Goal: Transaction & Acquisition: Purchase product/service

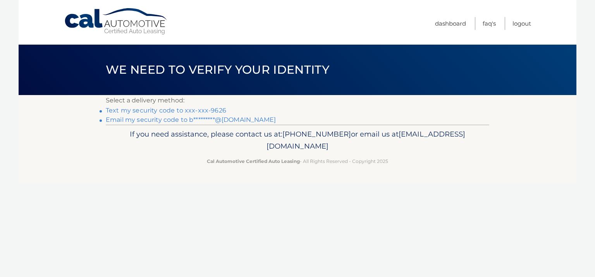
click at [183, 111] on link "Text my security code to xxx-xxx-9626" at bounding box center [166, 110] width 121 height 7
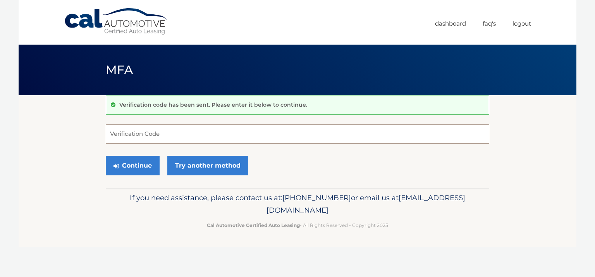
click at [155, 134] on input "Verification Code" at bounding box center [298, 133] width 384 height 19
type input "87362"
click at [117, 163] on icon "submit" at bounding box center [116, 166] width 5 height 6
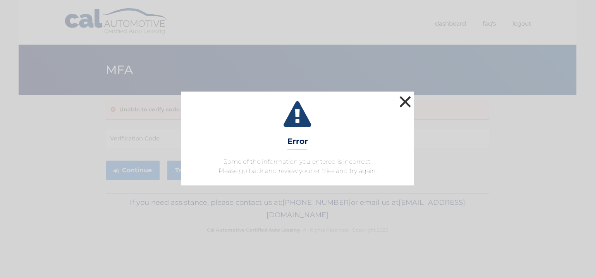
click at [406, 100] on button "×" at bounding box center [406, 102] width 16 height 16
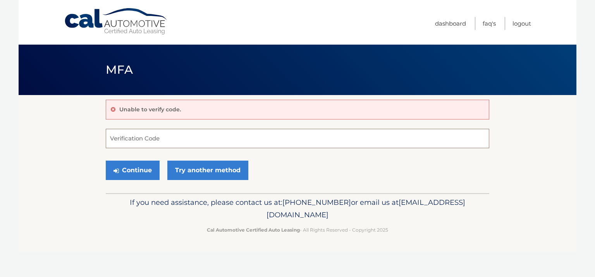
click at [159, 137] on input "Verification Code" at bounding box center [298, 138] width 384 height 19
type input "7"
type input "87362"
click at [129, 171] on button "Continue" at bounding box center [133, 169] width 54 height 19
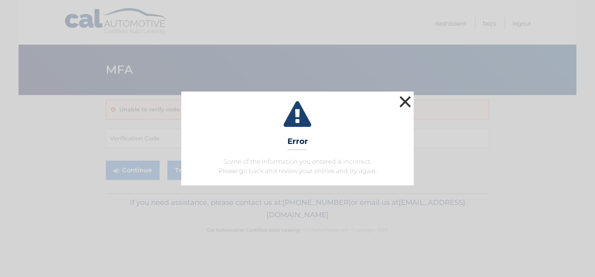
click at [406, 100] on button "×" at bounding box center [406, 102] width 16 height 16
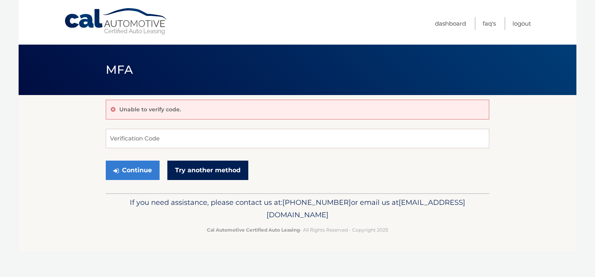
click at [210, 173] on link "Try another method" at bounding box center [207, 169] width 81 height 19
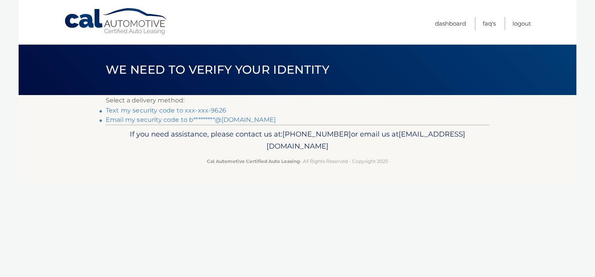
click at [121, 117] on link "Email my security code to b*********@gmail.com" at bounding box center [191, 119] width 170 height 7
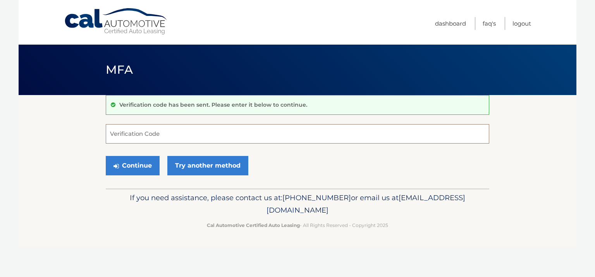
click at [119, 131] on input "Verification Code" at bounding box center [298, 133] width 384 height 19
click at [172, 133] on input "Verification Code" at bounding box center [298, 133] width 384 height 19
paste input "997985"
click at [133, 163] on button "Continue" at bounding box center [133, 165] width 54 height 19
click at [128, 163] on button "Continue" at bounding box center [133, 165] width 54 height 19
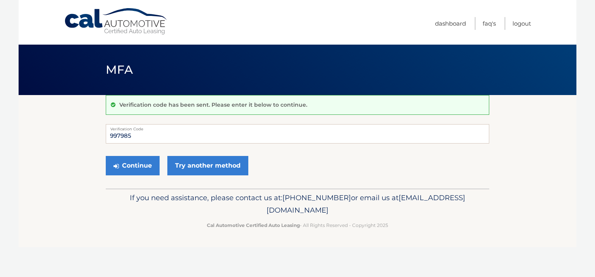
click at [241, 155] on div "Continue Try another method" at bounding box center [298, 166] width 384 height 26
drag, startPoint x: 158, startPoint y: 140, endPoint x: 79, endPoint y: 133, distance: 79.7
click at [79, 133] on section "Verification code has been sent. Please enter it below to continue. 997985 Veri…" at bounding box center [298, 141] width 558 height 93
type input "997985"
click at [127, 170] on button "Continue" at bounding box center [133, 165] width 54 height 19
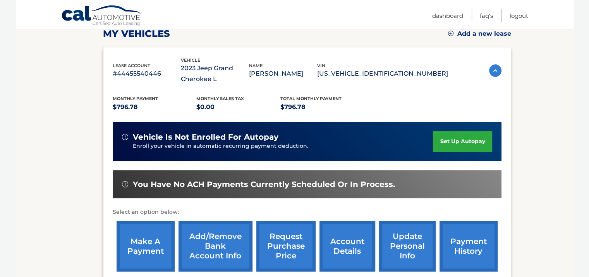
scroll to position [130, 0]
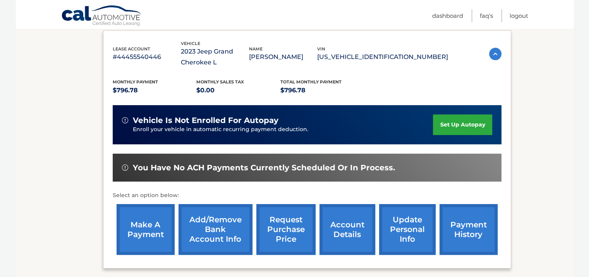
click at [144, 221] on link "make a payment" at bounding box center [146, 229] width 58 height 51
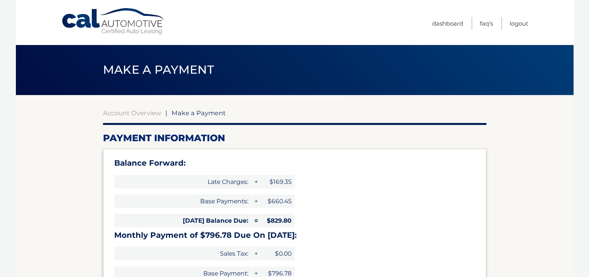
type input "1626.58"
select select "OTM3YTJmMjMtODMwYi00NjQ5LTkwMjEtZDA5NzEyYTg4MTJl"
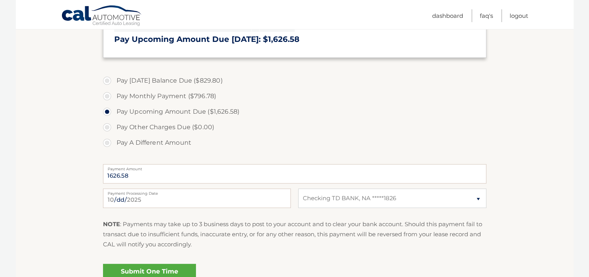
scroll to position [251, 0]
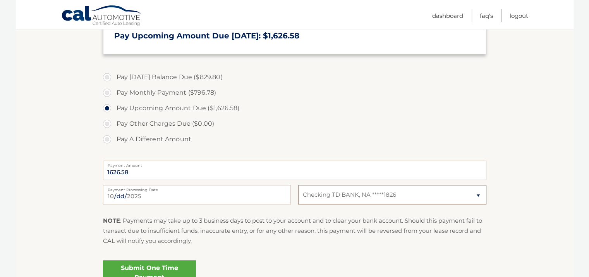
click at [477, 194] on select "Select Bank Account Checking TD BANK, NA *****1826" at bounding box center [392, 194] width 188 height 19
select select
click at [298, 185] on select "Select Bank Account Checking TD BANK, NA *****1826" at bounding box center [392, 194] width 188 height 19
click at [479, 193] on select "Select Bank Account Checking TD BANK, NA *****1826" at bounding box center [392, 194] width 188 height 19
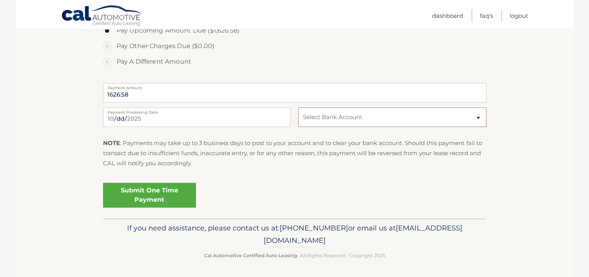
scroll to position [19, 0]
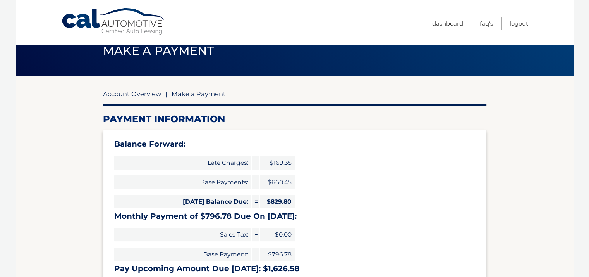
click at [134, 93] on link "Account Overview" at bounding box center [132, 94] width 58 height 8
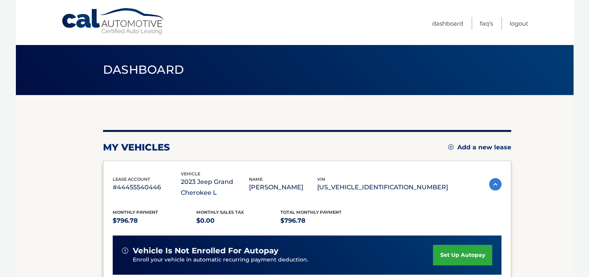
click at [467, 255] on link "set up autopay" at bounding box center [462, 255] width 59 height 21
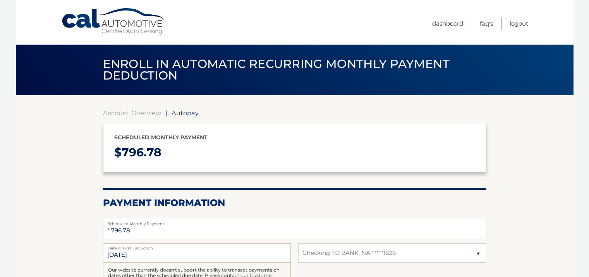
select select "OTM3YTJmMjMtODMwYi00NjQ5LTkwMjEtZDA5NzEyYTg4MTJl"
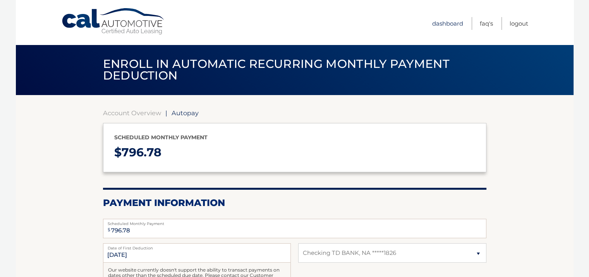
click at [445, 23] on link "Dashboard" at bounding box center [447, 23] width 31 height 13
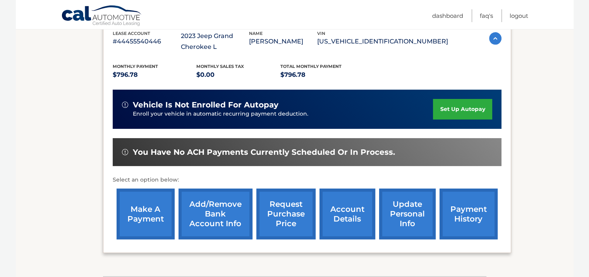
scroll to position [149, 0]
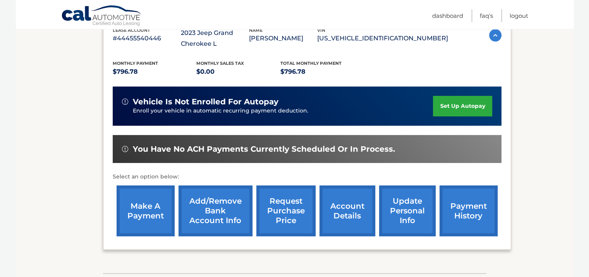
click at [216, 213] on link "Add/Remove bank account info" at bounding box center [216, 210] width 74 height 51
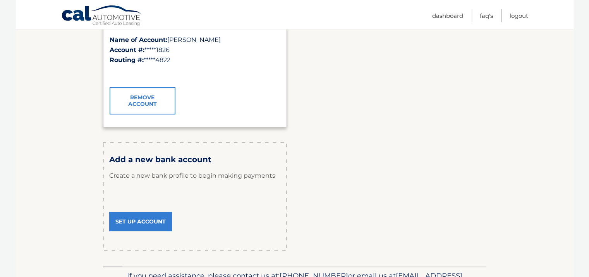
scroll to position [215, 0]
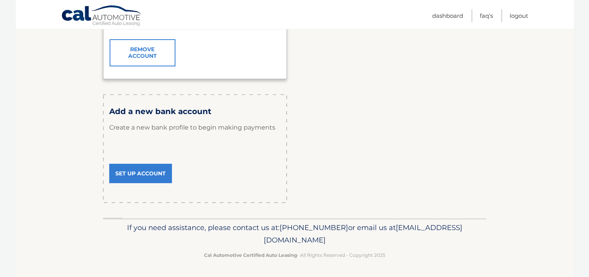
click at [149, 175] on link "Set Up Account" at bounding box center [140, 173] width 63 height 19
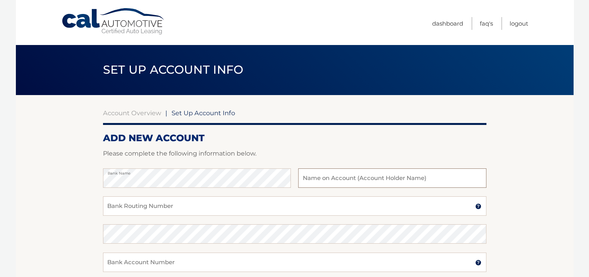
click at [319, 174] on input "text" at bounding box center [392, 177] width 188 height 19
type input "[PERSON_NAME]"
click at [286, 204] on input "Bank Routing Number" at bounding box center [295, 205] width 384 height 19
type input "026009593"
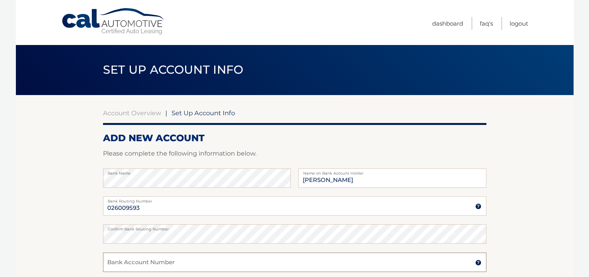
click at [276, 261] on input "Bank Account Number" at bounding box center [295, 261] width 384 height 19
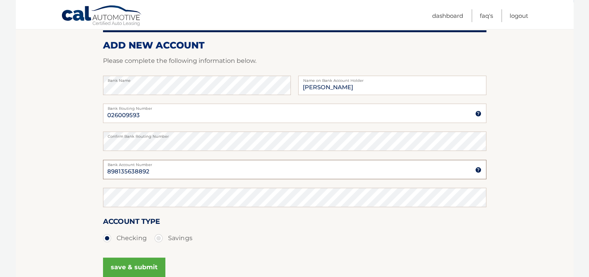
scroll to position [98, 0]
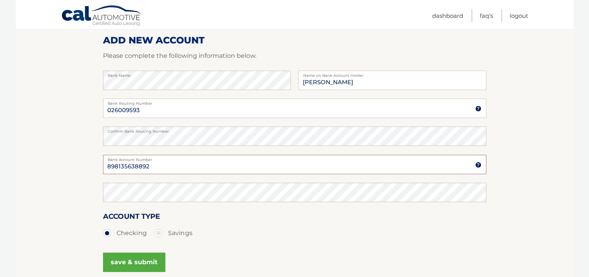
type input "898135638892"
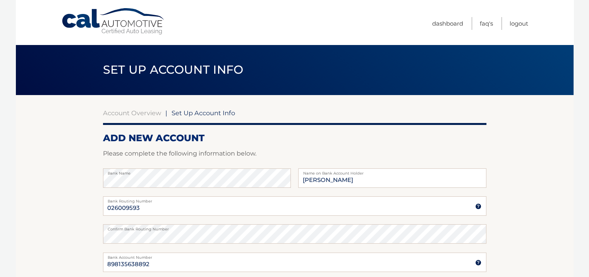
scroll to position [172, 0]
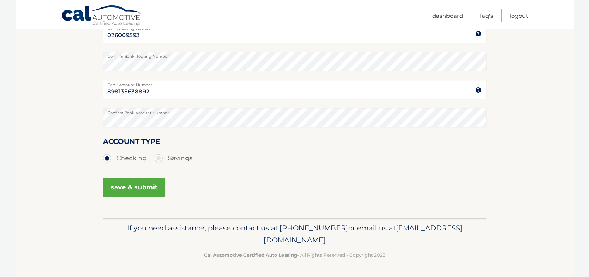
click at [117, 183] on button "save & submit" at bounding box center [134, 186] width 62 height 19
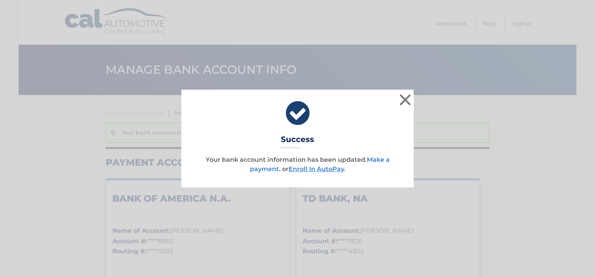
click at [268, 169] on link "Make a payment" at bounding box center [320, 164] width 140 height 17
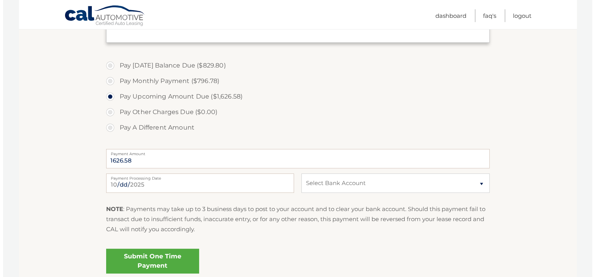
scroll to position [267, 0]
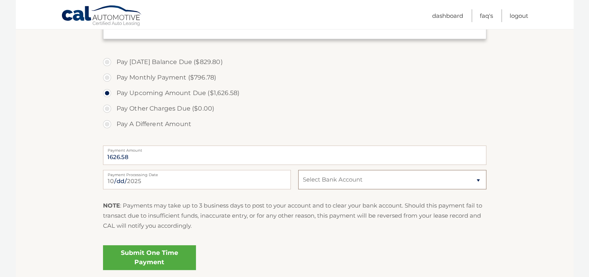
click at [478, 177] on select "Select Bank Account Checking BANK OF AMERICA N.A. *****8892 Checking TD BANK, N…" at bounding box center [392, 179] width 188 height 19
select select "MDFmZjA0ZDMtZmM2Ni00NzU5LThjNzQtNDE4MTczZTEyOTk4"
click at [298, 170] on select "Select Bank Account Checking BANK OF AMERICA N.A. *****8892 Checking TD BANK, N…" at bounding box center [392, 179] width 188 height 19
click at [174, 258] on link "Submit One Time Payment" at bounding box center [149, 257] width 93 height 25
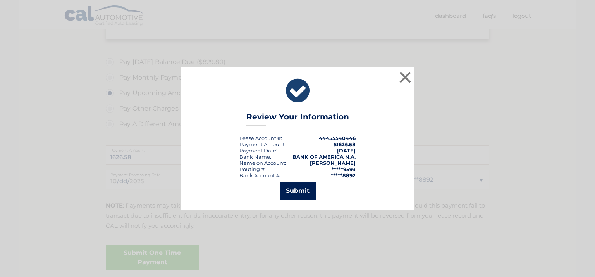
click at [299, 189] on button "Submit" at bounding box center [298, 190] width 36 height 19
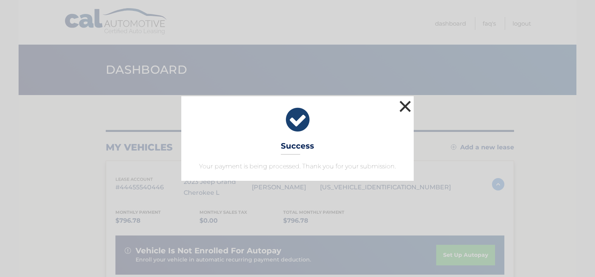
click at [406, 104] on button "×" at bounding box center [406, 106] width 16 height 16
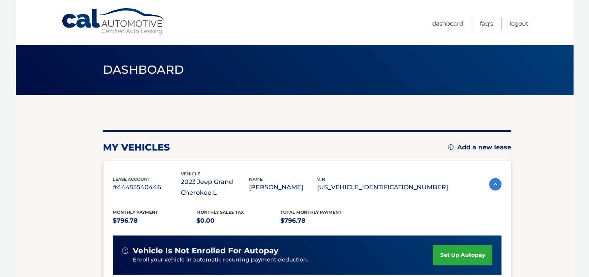
scroll to position [217, 0]
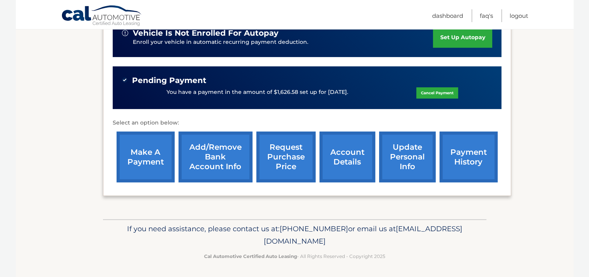
click at [570, 142] on section "my vehicles Add a new lease lease account #44455540446 vehicle 2023 Jeep Grand …" at bounding box center [295, 48] width 558 height 341
